Goal: Task Accomplishment & Management: Use online tool/utility

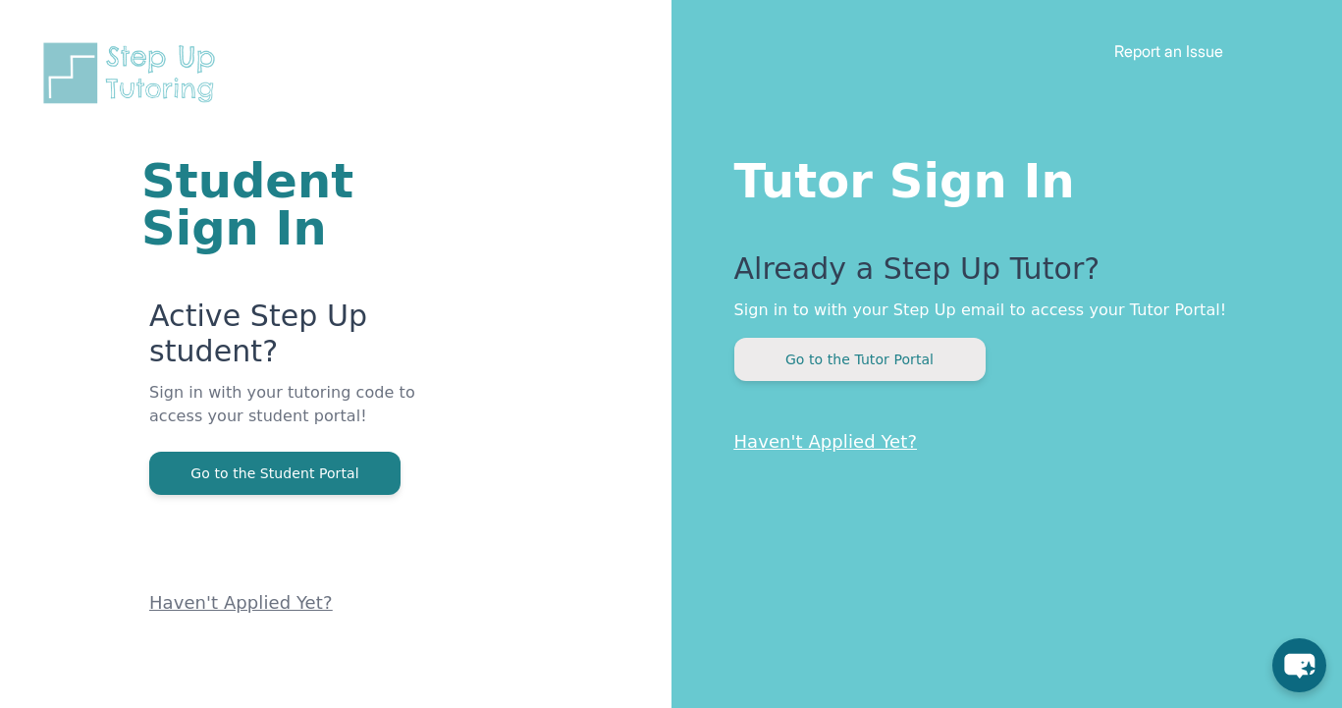
click at [886, 360] on button "Go to the Tutor Portal" at bounding box center [859, 359] width 251 height 43
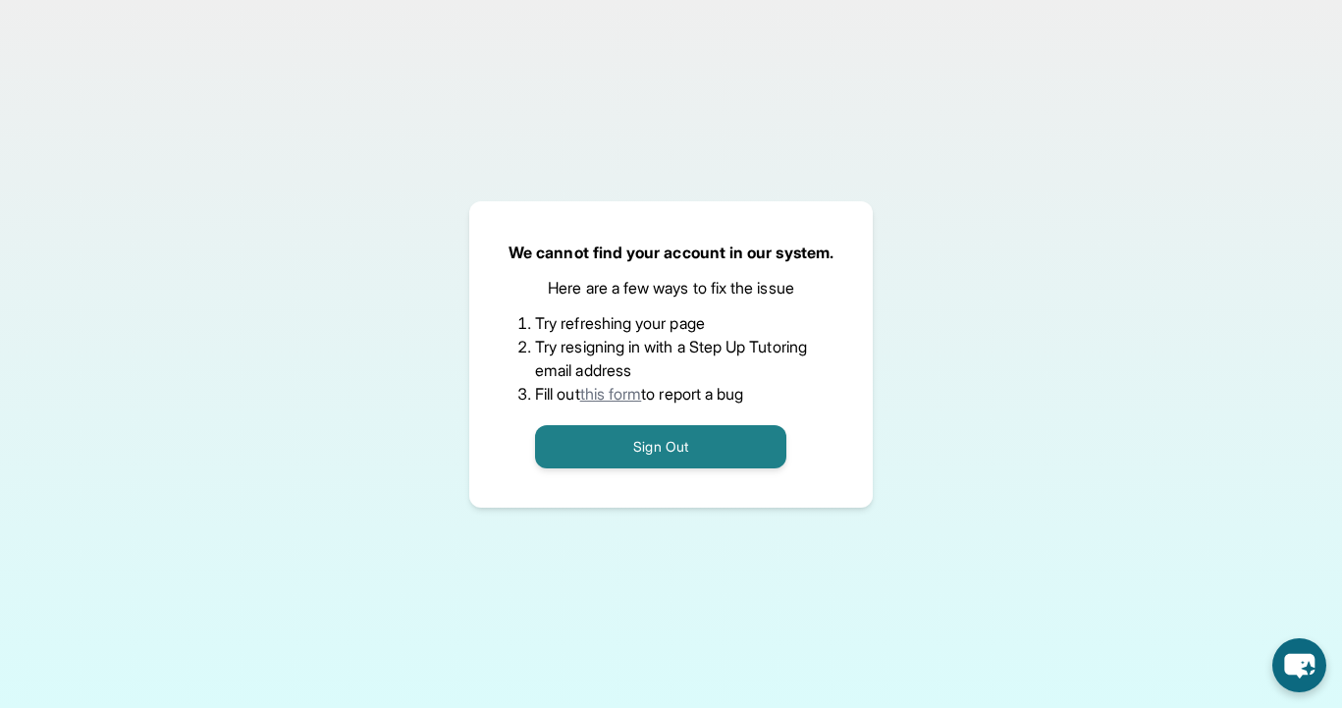
click at [755, 357] on li "Try resigning in with a Step Up Tutoring email address" at bounding box center [671, 358] width 272 height 47
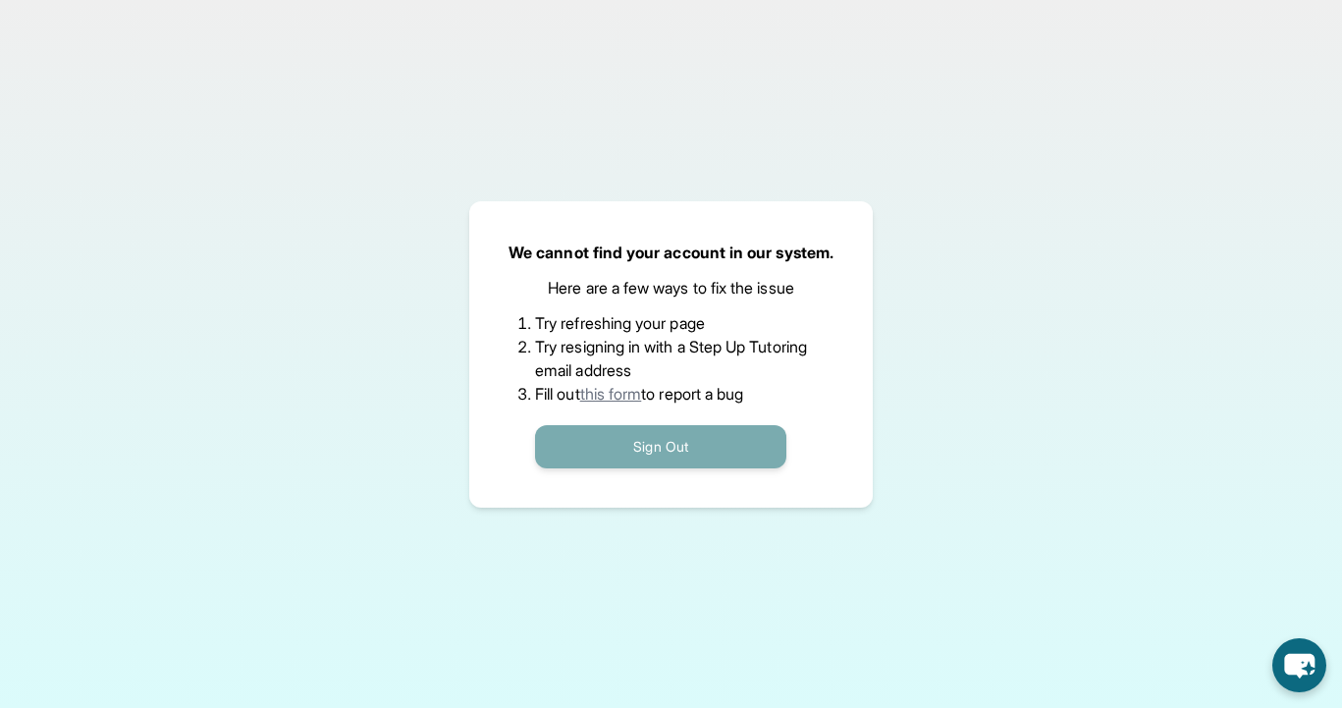
click at [641, 436] on button "Sign Out" at bounding box center [660, 446] width 251 height 43
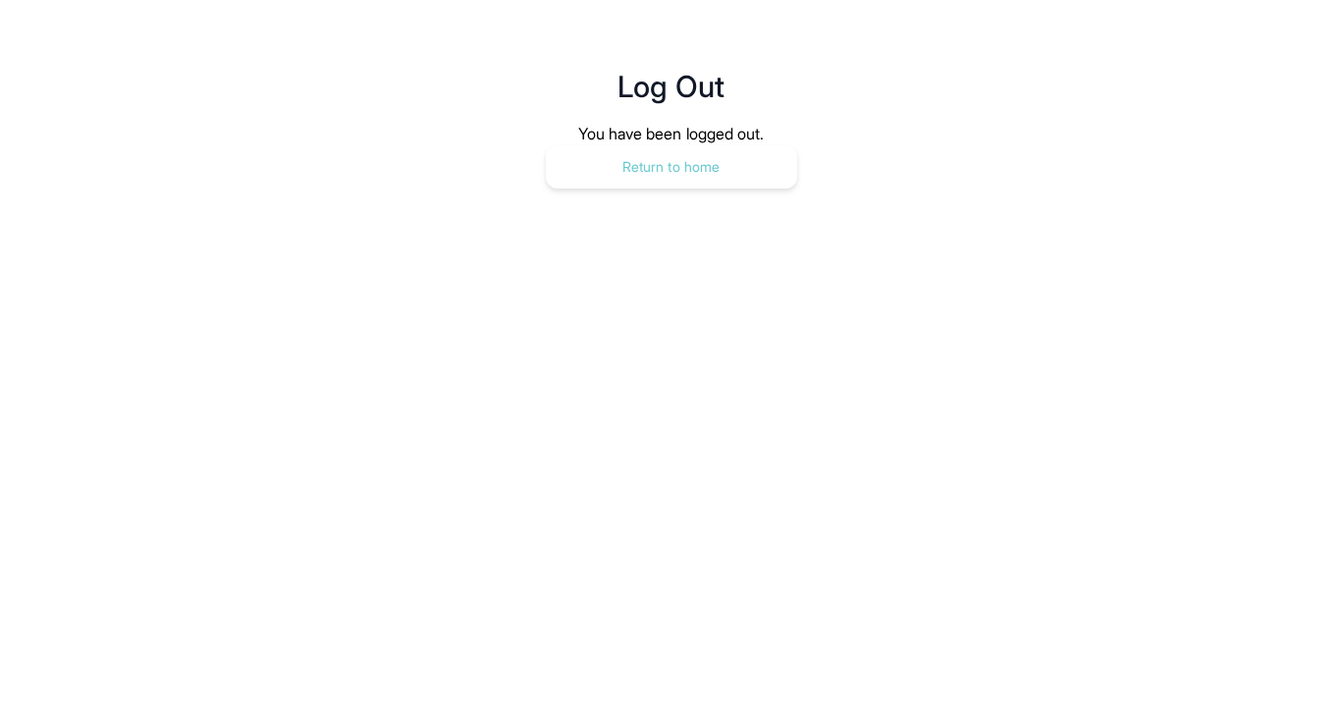
click at [718, 145] on button "Return to home" at bounding box center [671, 166] width 251 height 43
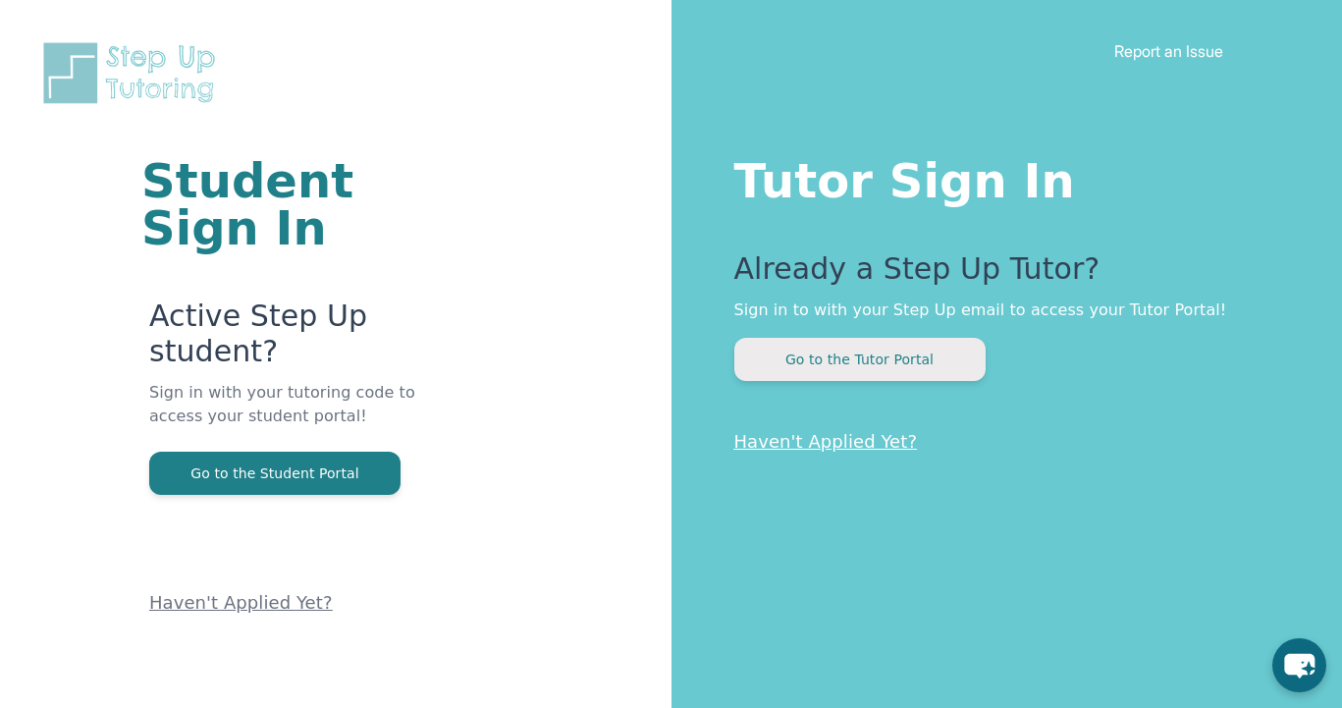
click at [876, 357] on button "Go to the Tutor Portal" at bounding box center [859, 359] width 251 height 43
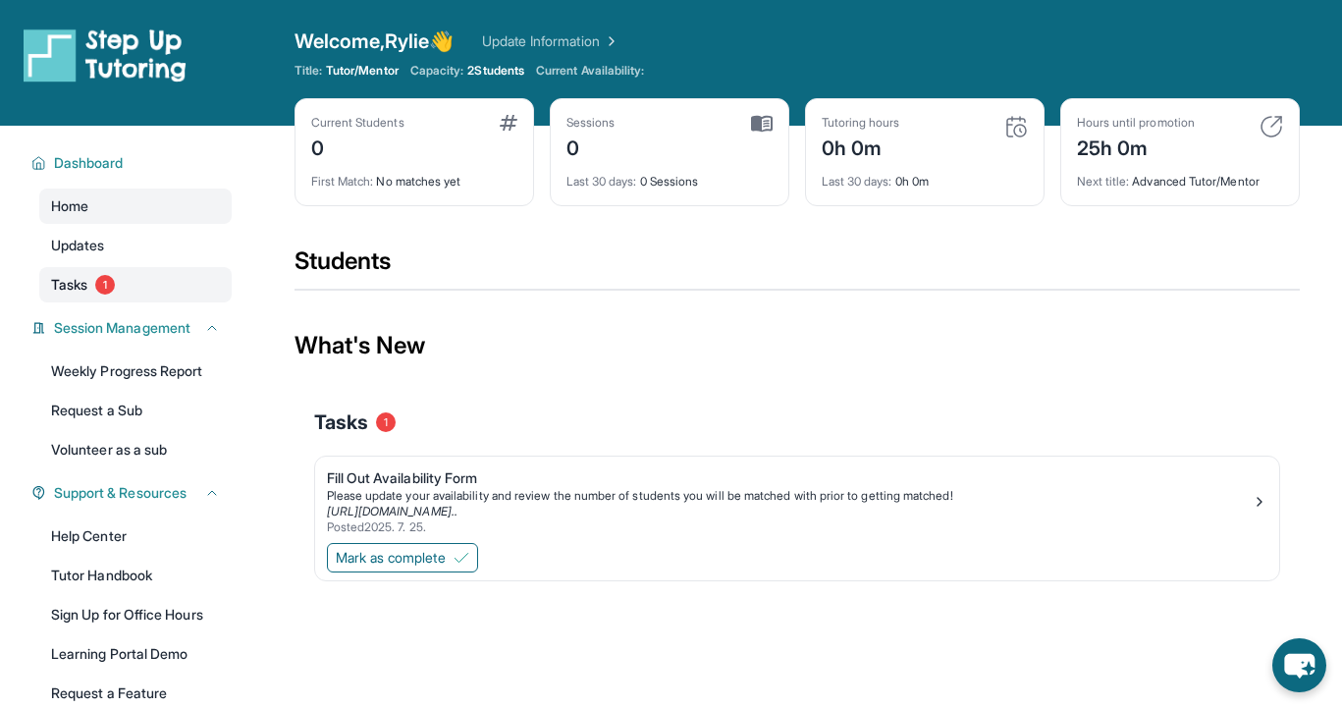
click at [150, 281] on link "Tasks 1" at bounding box center [135, 284] width 192 height 35
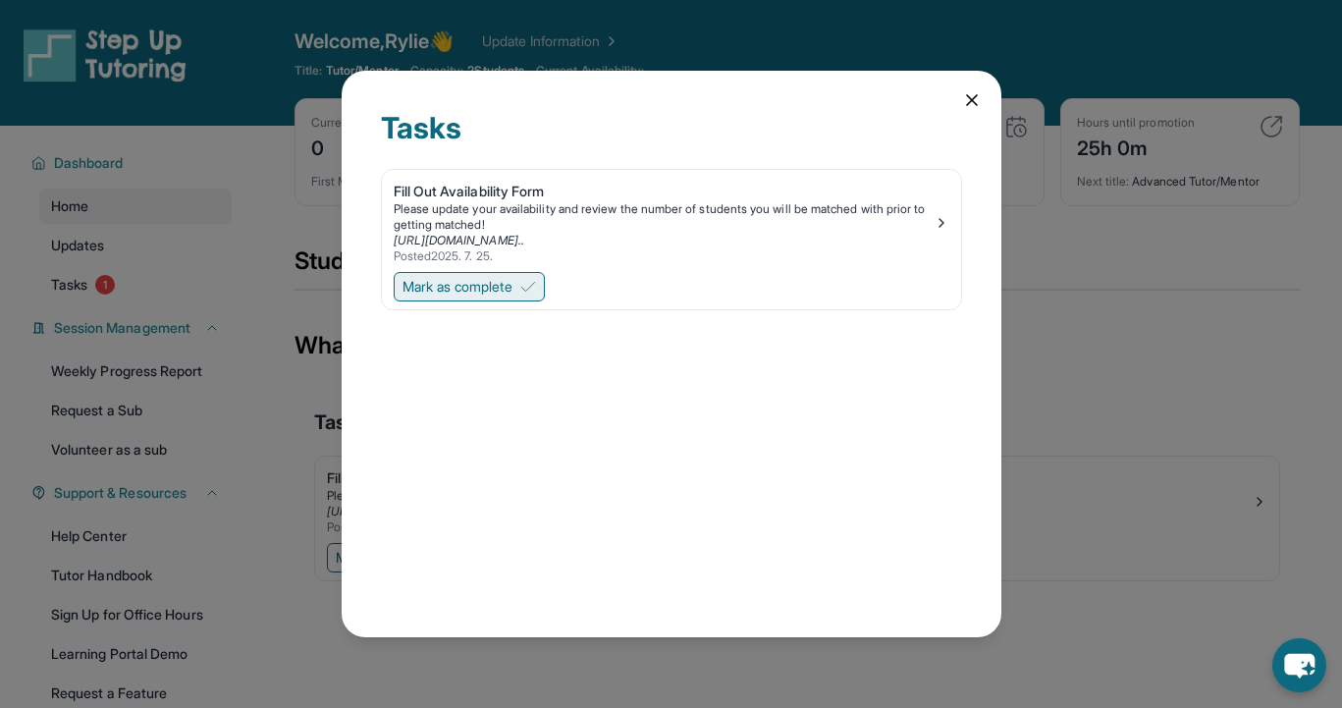
click at [509, 289] on span "Mark as complete" at bounding box center [458, 287] width 110 height 20
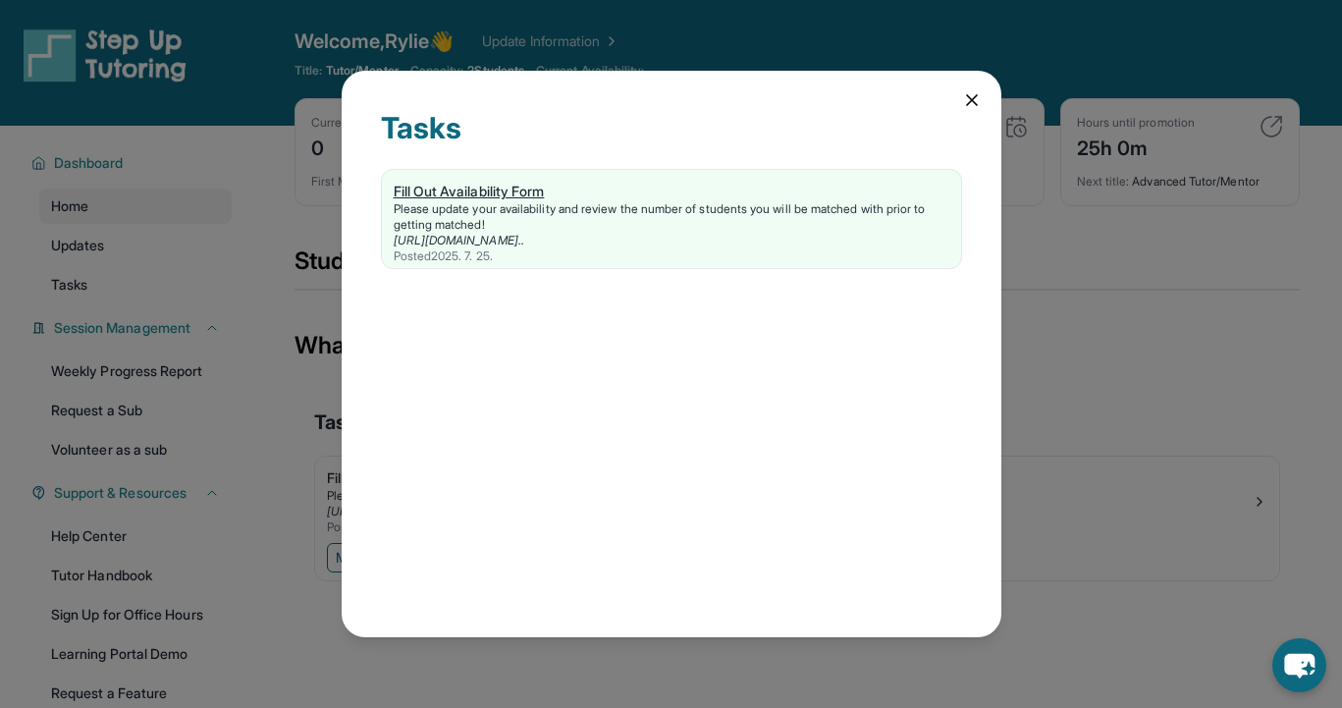
click at [591, 250] on div "Posted 2025. 7. 25." at bounding box center [672, 256] width 556 height 16
